Goal: Transaction & Acquisition: Purchase product/service

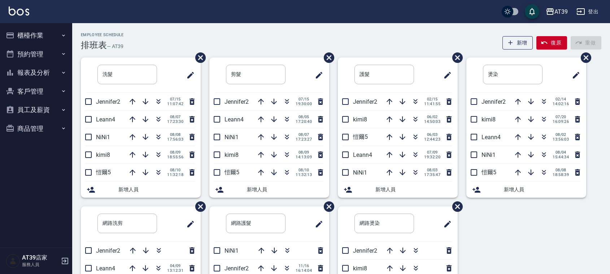
drag, startPoint x: 0, startPoint y: 0, endPoint x: 290, endPoint y: 30, distance: 291.5
click at [290, 30] on div "Employee Schedule 排班表 — AT39 新增 復原 重做 洗髮 ​ Jennifer2 07/15 11:07:42 Leann4 08/0…" at bounding box center [341, 190] width 538 height 335
click at [8, 69] on icon "button" at bounding box center [10, 72] width 9 height 9
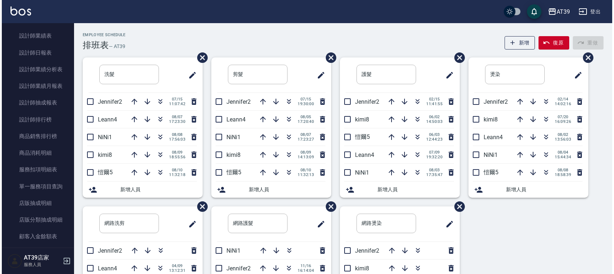
scroll to position [244, 0]
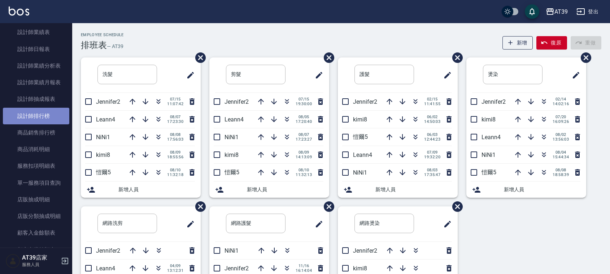
click at [50, 117] on link "設計師排行榜" at bounding box center [36, 116] width 66 height 17
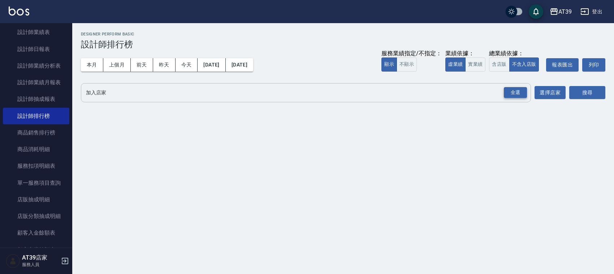
click at [506, 94] on div "全選" at bounding box center [515, 92] width 23 height 11
click at [599, 92] on button "搜尋" at bounding box center [587, 92] width 36 height 13
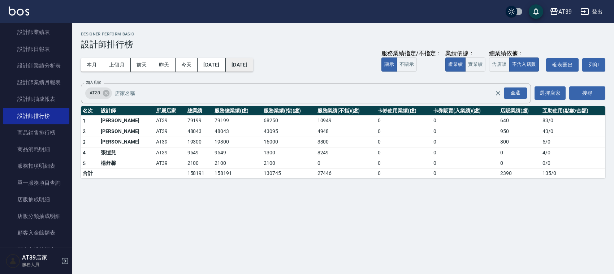
click at [253, 58] on button "2025/08/10" at bounding box center [239, 64] width 27 height 13
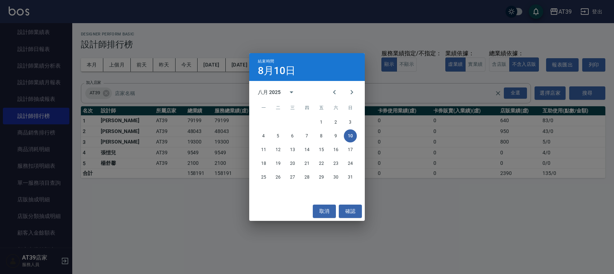
click at [324, 37] on div "結束時間 8月10日 八月 2025 一 二 三 四 五 六 日 1 2 3 4 5 6 7 8 9 10 11 12 13 14 15 16 17 18 1…" at bounding box center [307, 137] width 614 height 274
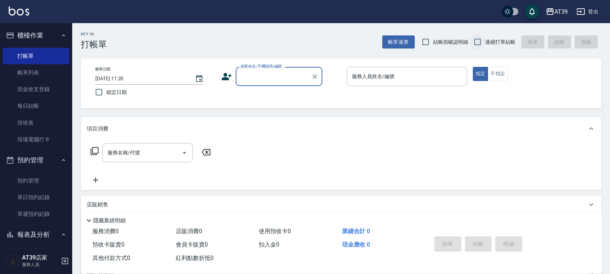
click at [477, 40] on input "連續打單結帳" at bounding box center [477, 41] width 15 height 15
checkbox input "true"
click at [262, 78] on div "顧客姓名/手機號碼/編號 顧客姓名/手機號碼/編號" at bounding box center [279, 76] width 87 height 19
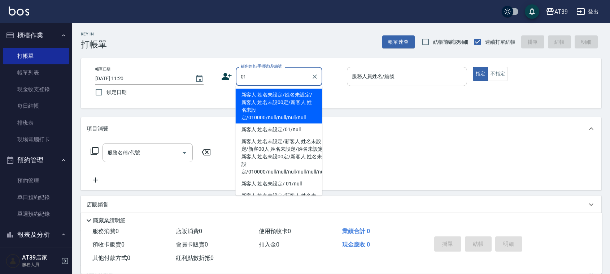
type input "新客人 姓名未設定/姓名未設定/新客人 姓名未設00定/新客人 姓名未設定/010000/null/null/null/null"
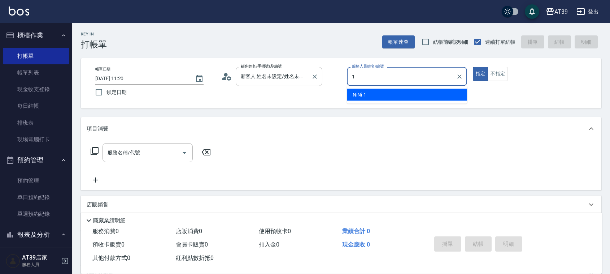
type input "1"
type button "true"
type input "NiNi-1"
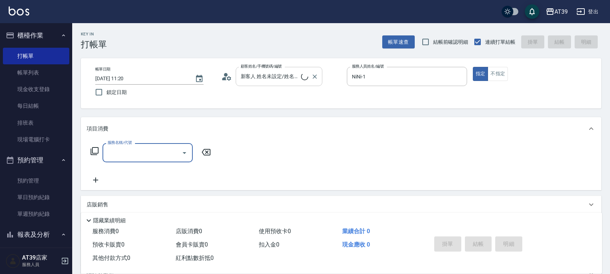
type input "新客人 姓名未設定/01/null"
type input "4"
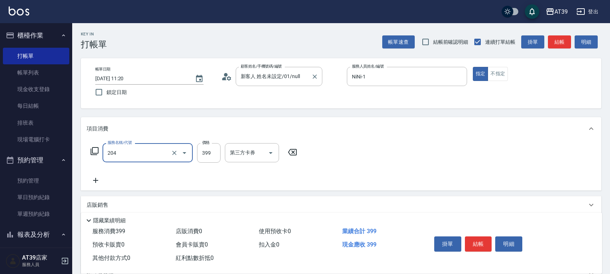
type input "A級洗+剪(204)"
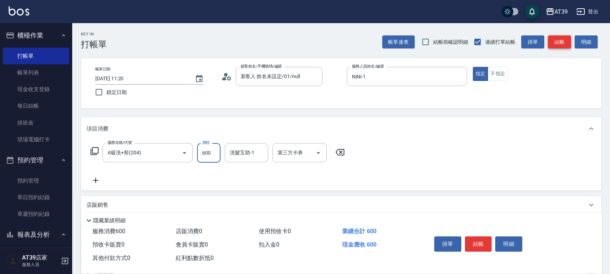
type input "600"
click at [564, 39] on button "結帳" at bounding box center [559, 41] width 23 height 13
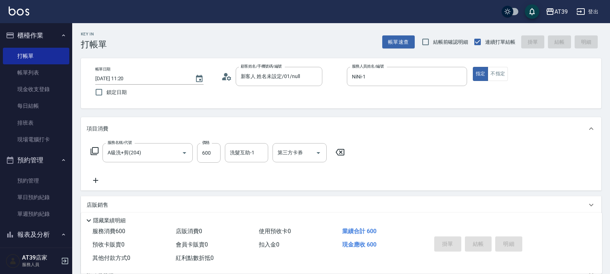
type input "[DATE] 12:44"
